Goal: Transaction & Acquisition: Purchase product/service

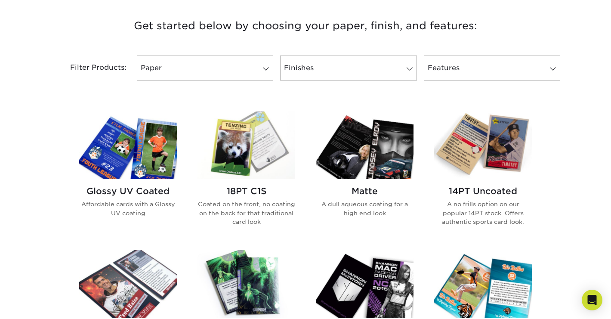
scroll to position [326, 0]
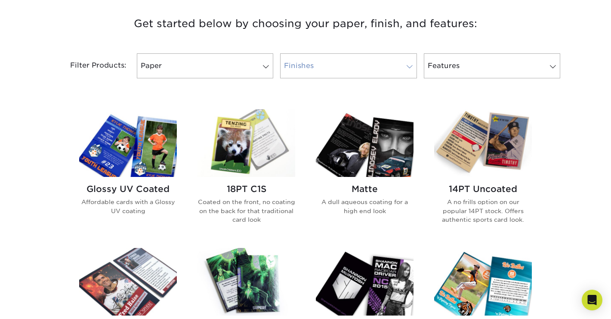
click at [391, 71] on link "Finishes" at bounding box center [348, 65] width 136 height 25
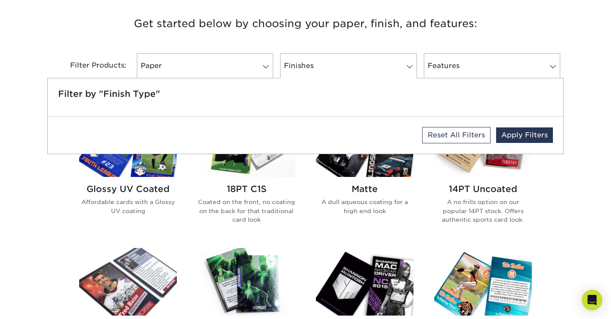
click at [384, 40] on h3 "Get started below by choosing your paper, finish, and features:" at bounding box center [305, 23] width 503 height 39
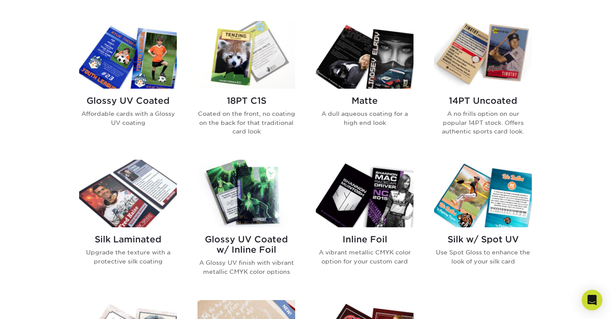
scroll to position [414, 0]
click at [359, 73] on img at bounding box center [365, 55] width 98 height 68
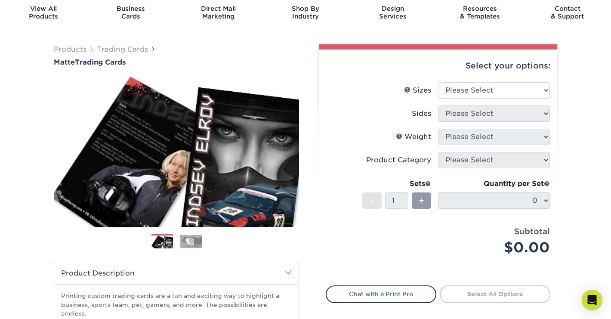
scroll to position [73, 0]
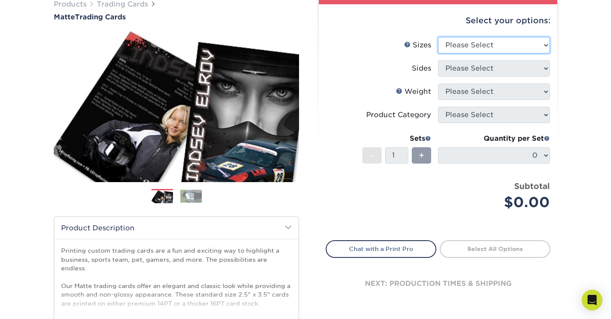
select select "2.50x3.50"
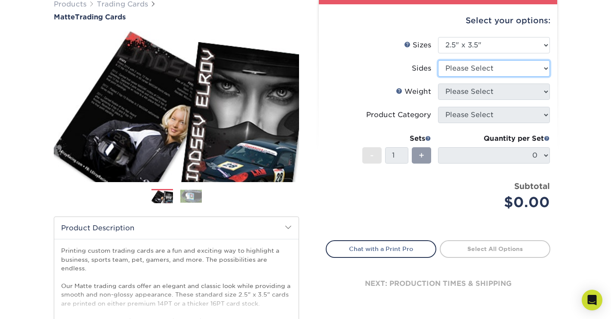
select select "13abbda7-1d64-4f25-8bb2-c179b224825d"
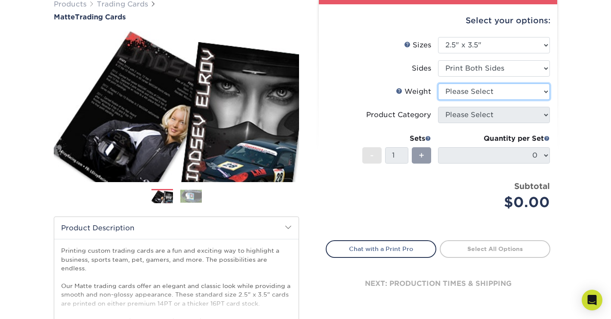
select select "14PT"
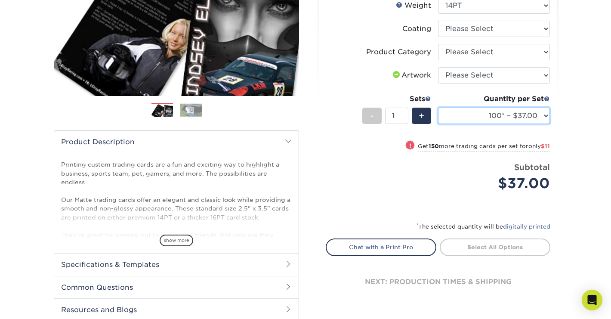
scroll to position [153, 0]
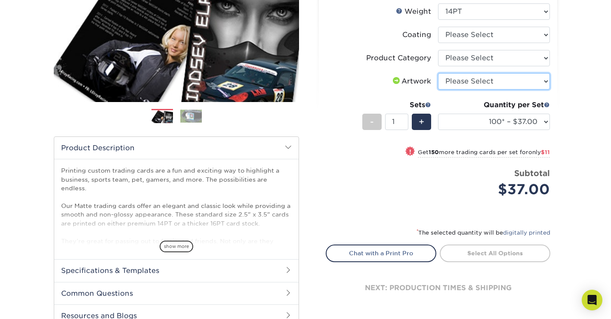
select select "upload"
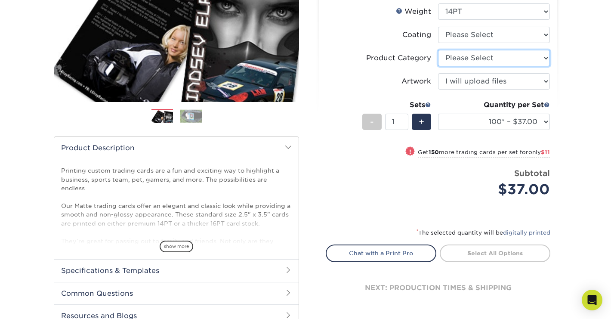
select select "c2f9bce9-36c2-409d-b101-c29d9d031e18"
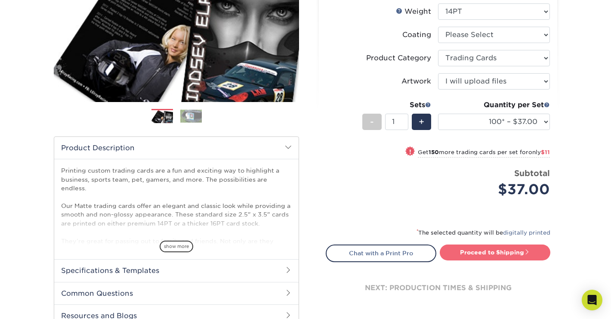
click at [478, 252] on link "Proceed to Shipping" at bounding box center [495, 251] width 111 height 15
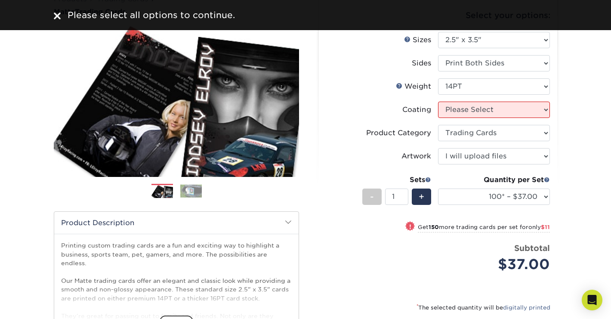
scroll to position [58, 0]
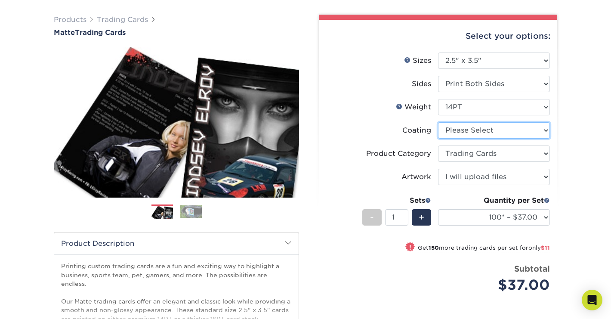
select select "121bb7b5-3b4d-429f-bd8d-bbf80e953313"
select select "-1"
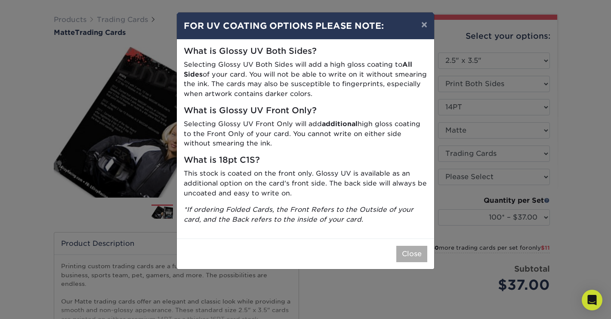
click at [411, 250] on button "Close" at bounding box center [411, 254] width 31 height 16
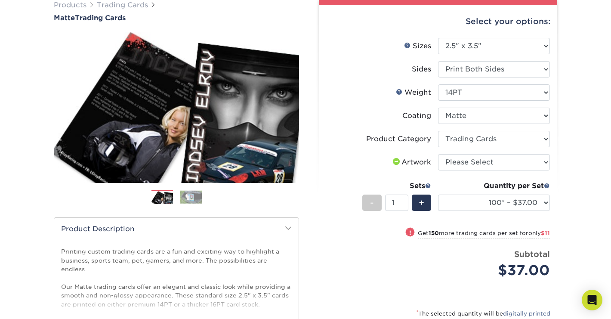
scroll to position [77, 0]
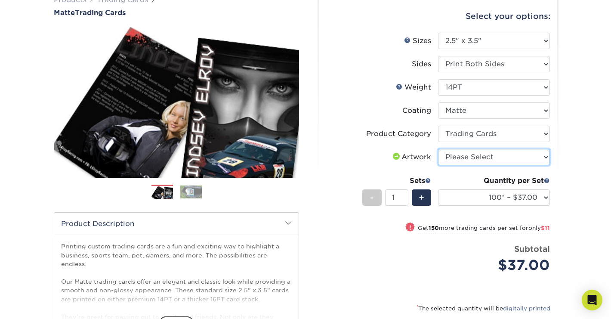
select select "upload"
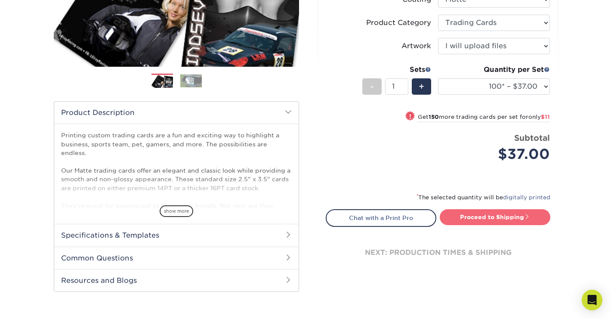
click at [492, 219] on link "Proceed to Shipping" at bounding box center [495, 216] width 111 height 15
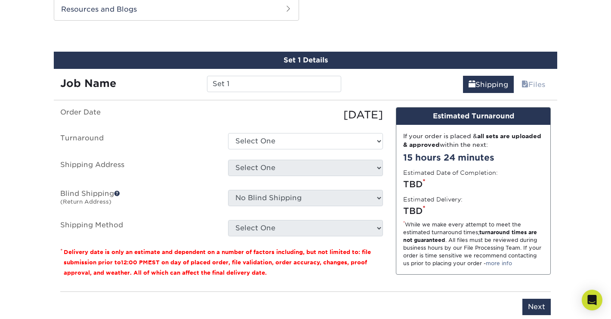
scroll to position [464, 0]
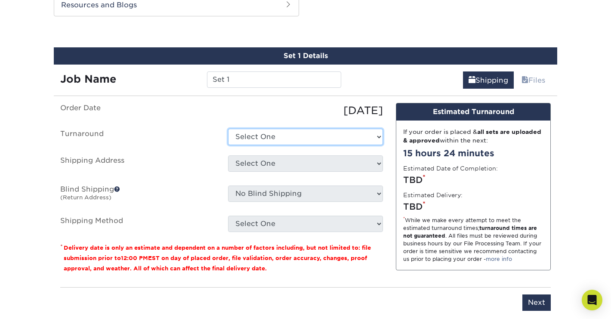
select select "bbd43f31-5097-414e-9509-0778288d10ad"
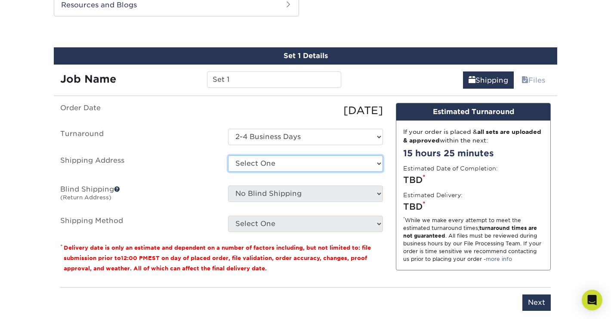
select select "newaddress"
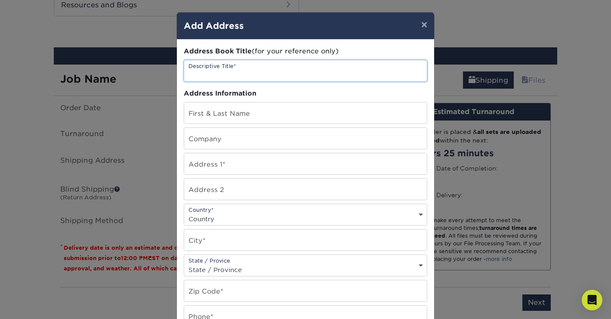
click at [292, 71] on input "text" at bounding box center [305, 70] width 243 height 21
type input "tradig cards"
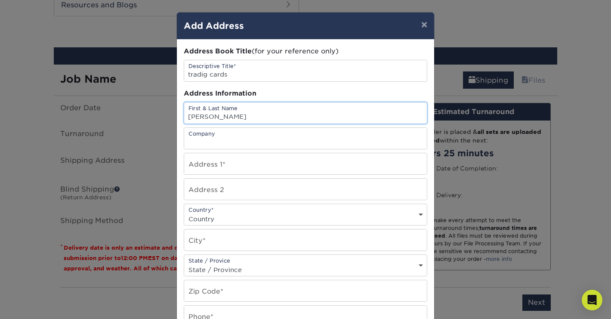
click at [293, 119] on input "maria" at bounding box center [305, 112] width 243 height 21
type input "maria romero"
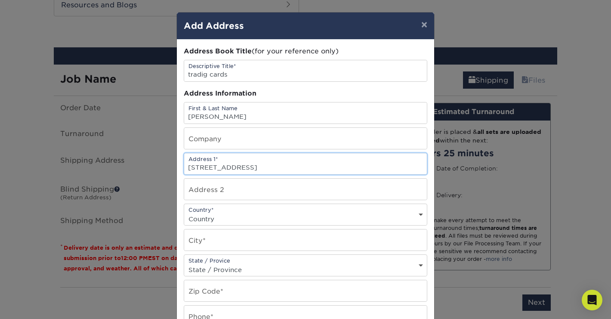
type input "115 w 23rd street"
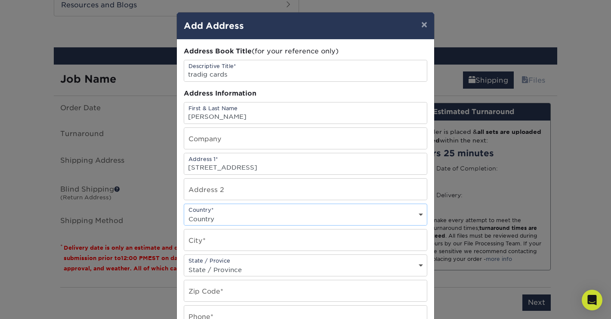
click at [279, 228] on div "Address Book Title (for your reference only) Descriptive Title* tradig cards Ad…" at bounding box center [306, 231] width 244 height 371
select select "US"
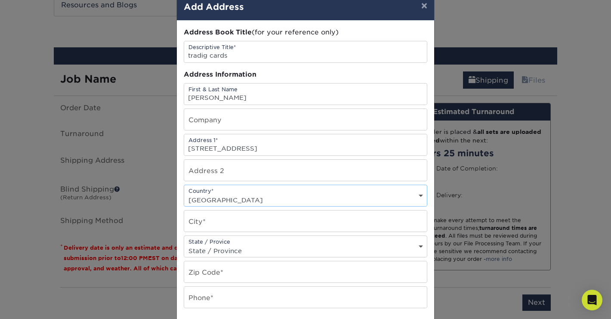
scroll to position [23, 0]
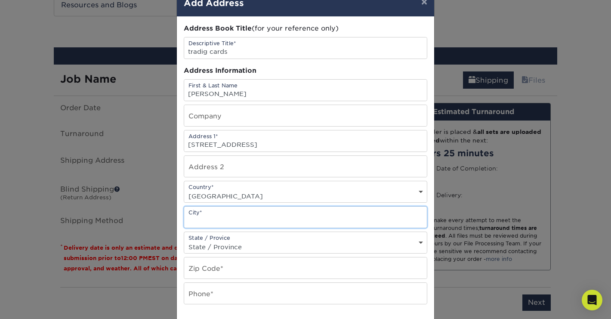
type input "h"
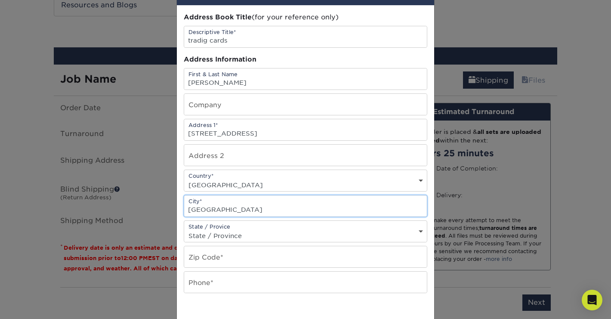
scroll to position [37, 0]
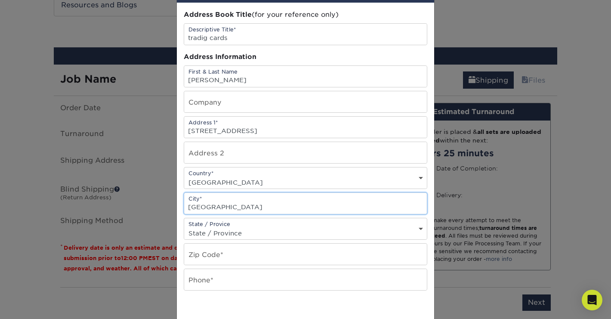
type input "manhattan"
click at [265, 227] on div "State / Provice State / Province Alabama Alaska Arizona Arkansas California Col…" at bounding box center [306, 229] width 244 height 22
select select "NY"
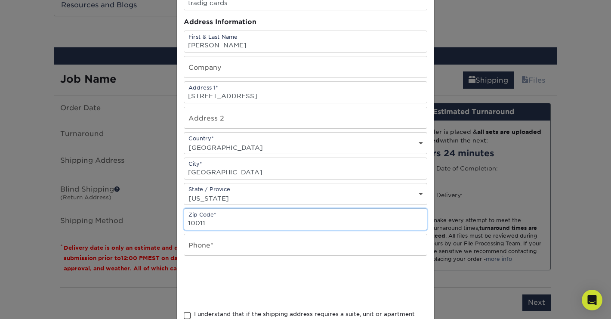
type input "10011"
type input "5102305647"
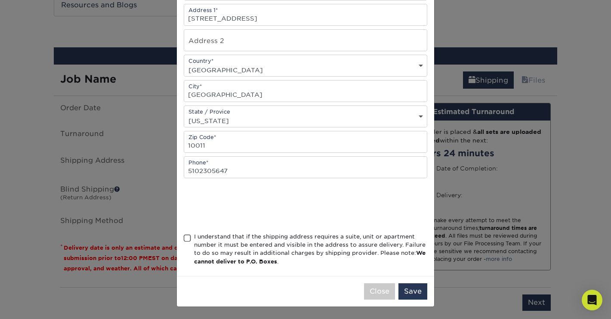
scroll to position [151, 0]
click at [183, 232] on div "Address Book Title (for your reference only) Descriptive Title* tradig cards Ad…" at bounding box center [305, 83] width 257 height 385
click at [191, 240] on span at bounding box center [187, 238] width 7 height 8
click at [0, 0] on input "I understand that if the shipping address requires a suite, unit or apartment n…" at bounding box center [0, 0] width 0 height 0
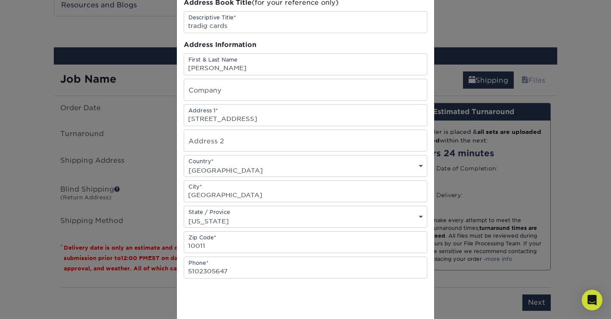
scroll to position [31, 0]
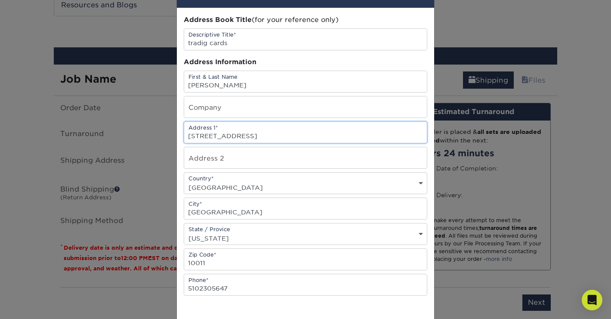
click at [259, 141] on input "115 w 23rd street" at bounding box center [305, 132] width 243 height 21
click at [278, 139] on input "115 w 23rd street apartment42" at bounding box center [305, 132] width 243 height 21
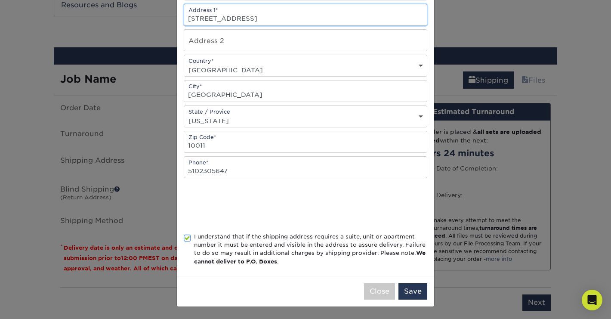
scroll to position [151, 0]
type input "115 w 23rd street apartment 42"
click at [408, 291] on button "Save" at bounding box center [412, 291] width 29 height 16
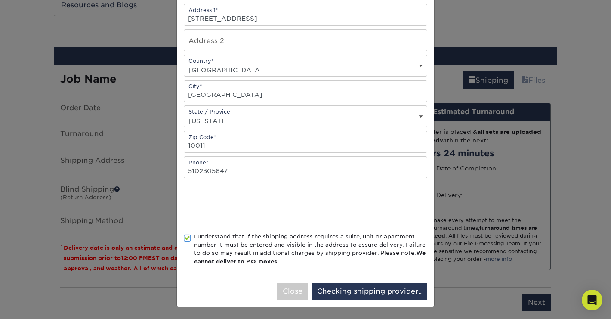
scroll to position [0, 0]
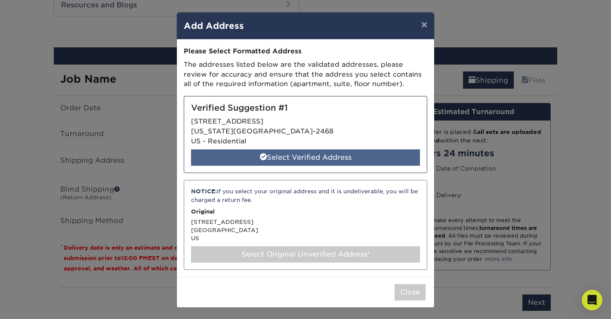
click at [271, 156] on div "Select Verified Address" at bounding box center [305, 157] width 229 height 16
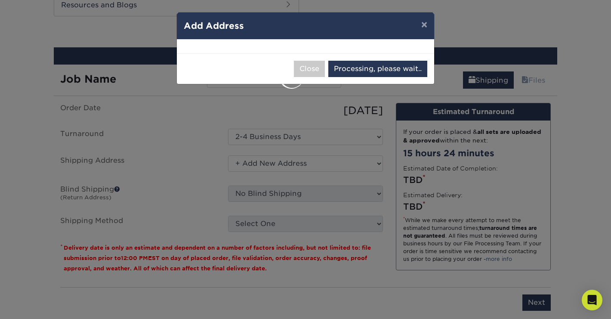
select select "286058"
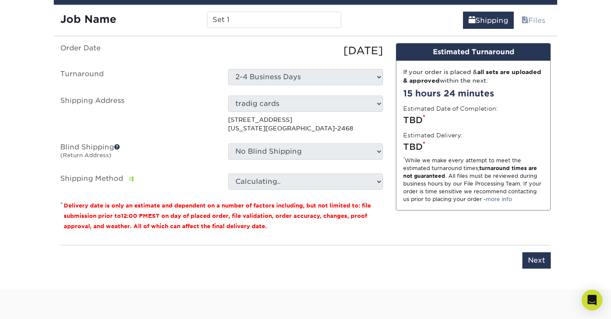
scroll to position [528, 0]
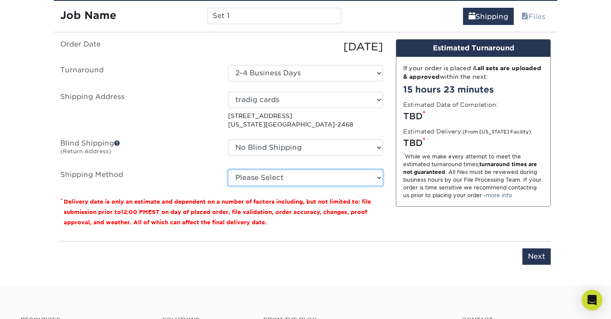
select select "12"
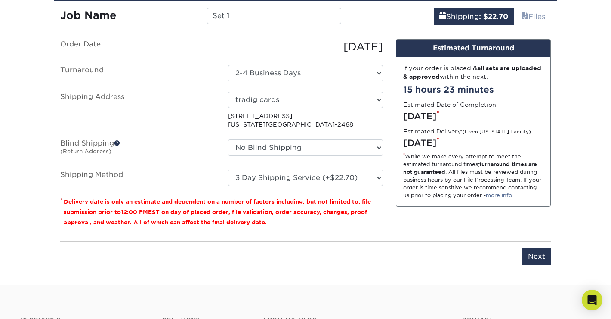
click at [327, 59] on ul "Order Date 09/16/2025 Turnaround Select One 2-4 Business Days 2 Day Next Busine…" at bounding box center [221, 112] width 323 height 147
click at [327, 65] on ul "Order Date 09/16/2025 Turnaround Select One 2-4 Business Days 2 Day Next Busine…" at bounding box center [221, 112] width 323 height 147
select select "8e3a557b-653a-4639-ae5b-471ae20347d6"
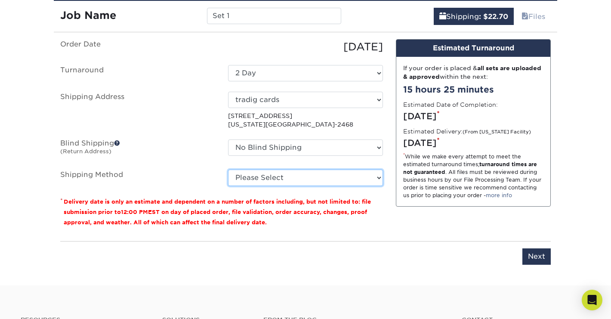
select select "12"
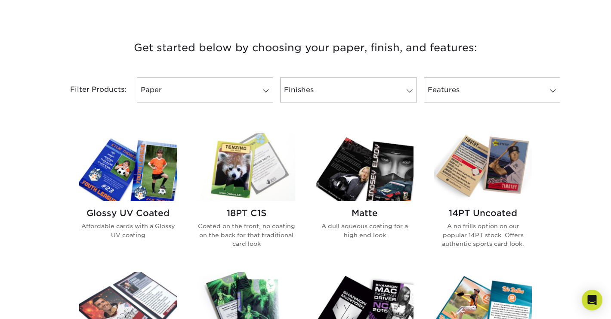
scroll to position [302, 0]
